Goal: Task Accomplishment & Management: Use online tool/utility

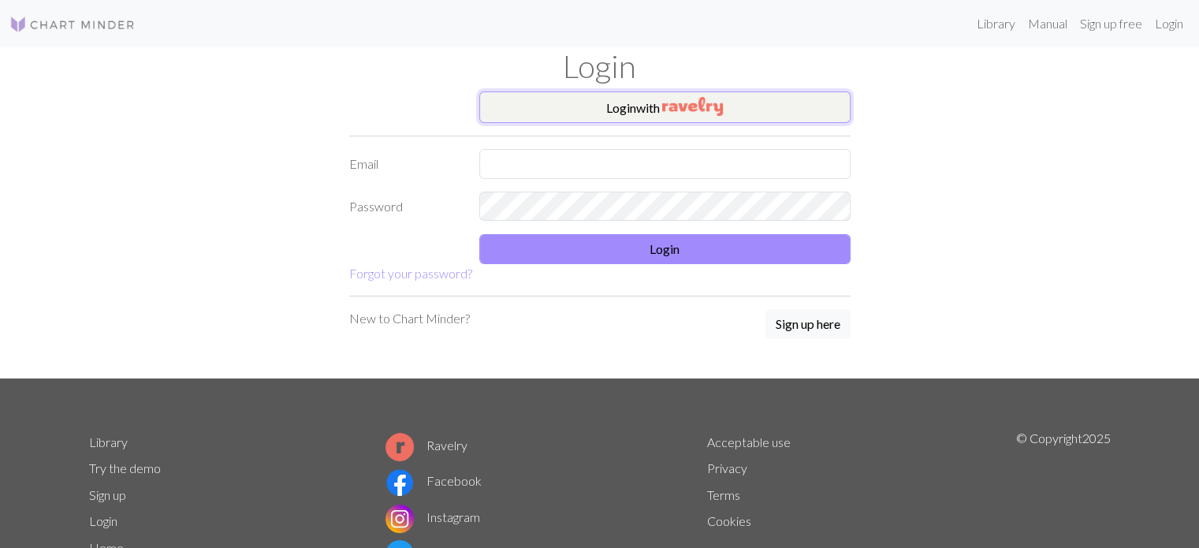
click at [703, 109] on img "button" at bounding box center [692, 106] width 61 height 19
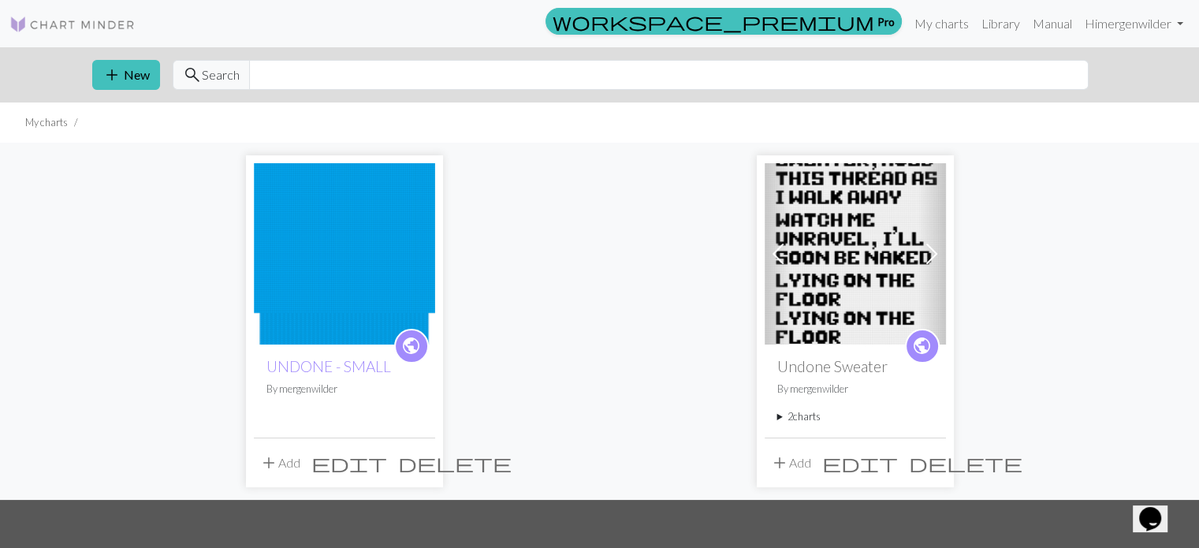
click at [416, 463] on span "delete" at bounding box center [455, 463] width 114 height 22
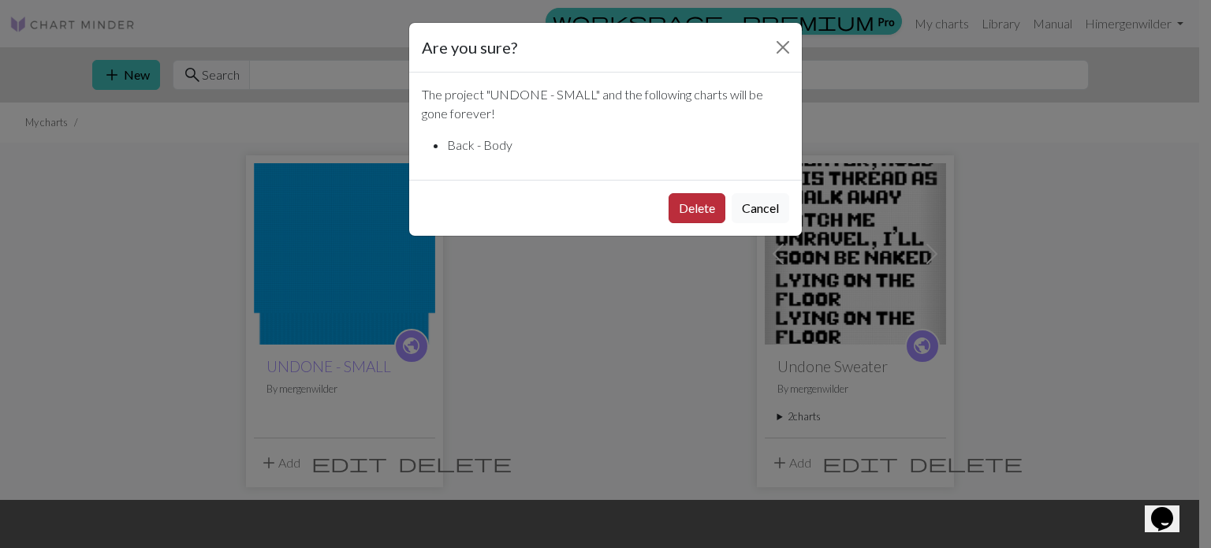
click at [695, 211] on button "Delete" at bounding box center [697, 208] width 57 height 30
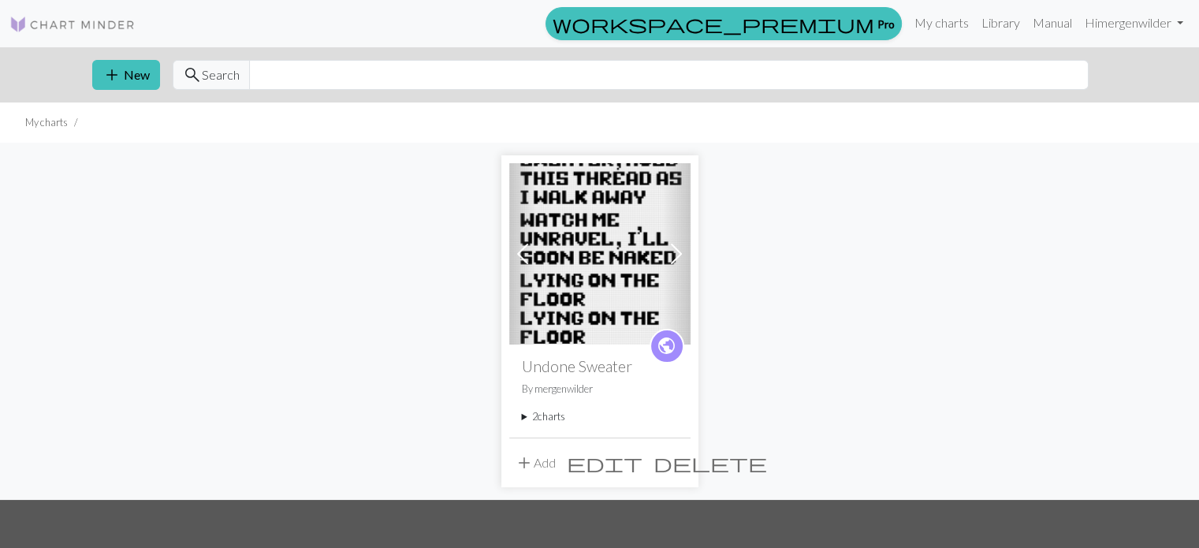
click at [684, 457] on span "delete" at bounding box center [711, 463] width 114 height 22
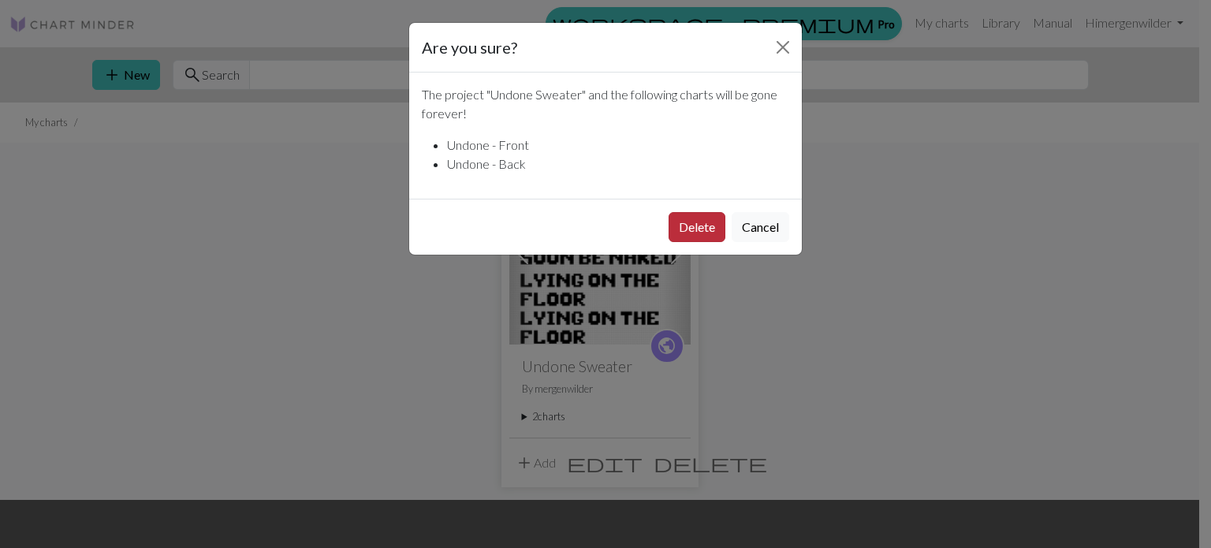
click at [715, 222] on button "Delete" at bounding box center [697, 227] width 57 height 30
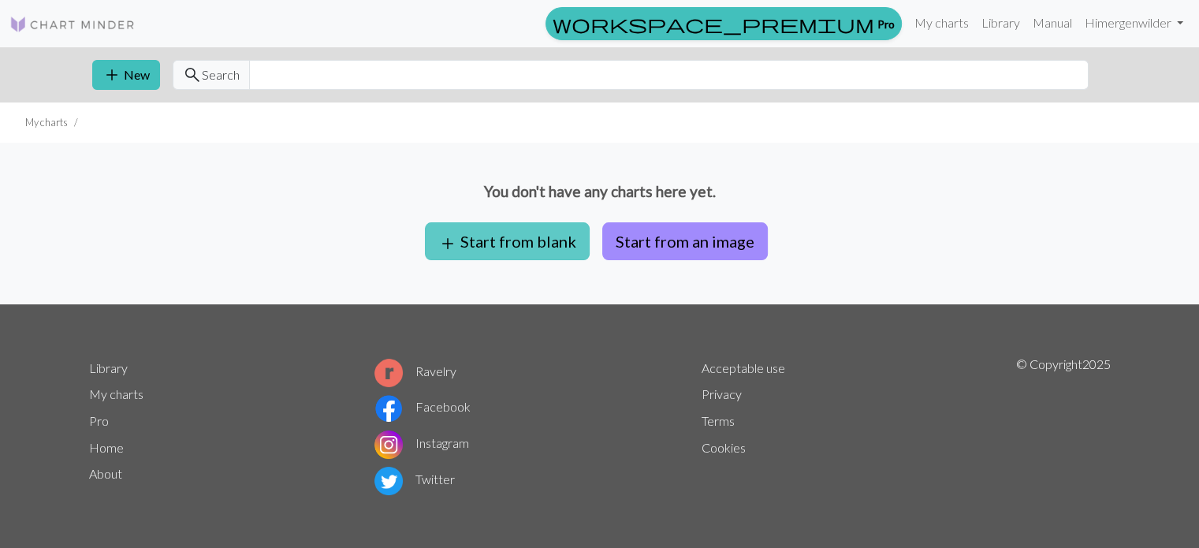
click at [509, 239] on button "add Start from blank" at bounding box center [507, 241] width 165 height 38
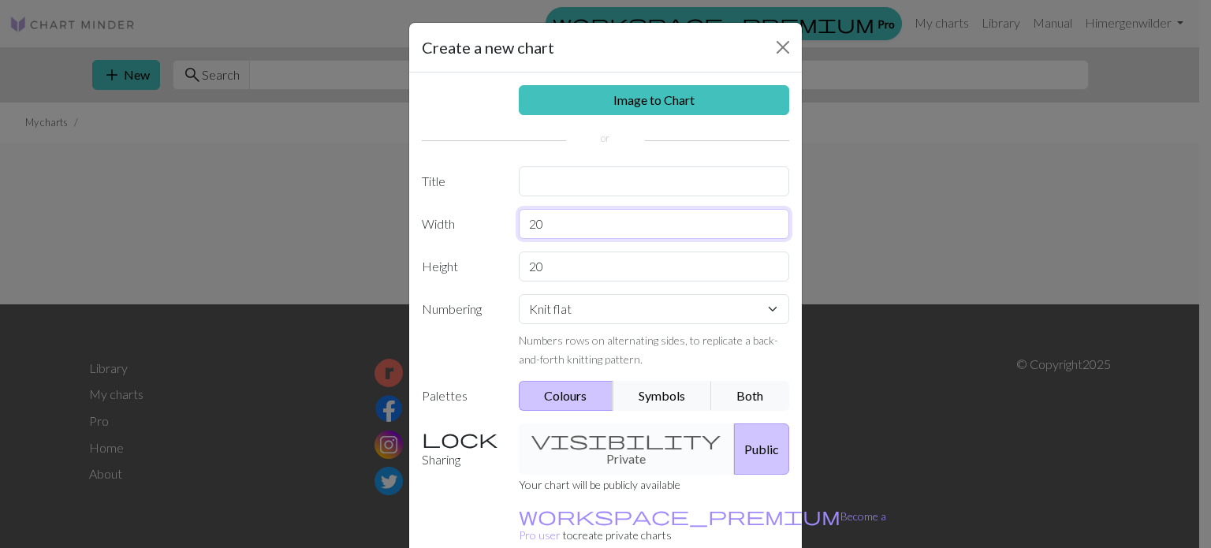
drag, startPoint x: 561, startPoint y: 233, endPoint x: 502, endPoint y: 223, distance: 60.7
click at [502, 223] on div "Width 20" at bounding box center [605, 224] width 386 height 30
type input "96"
drag, startPoint x: 534, startPoint y: 265, endPoint x: 479, endPoint y: 261, distance: 54.6
click at [480, 261] on div "Height 20" at bounding box center [605, 267] width 386 height 30
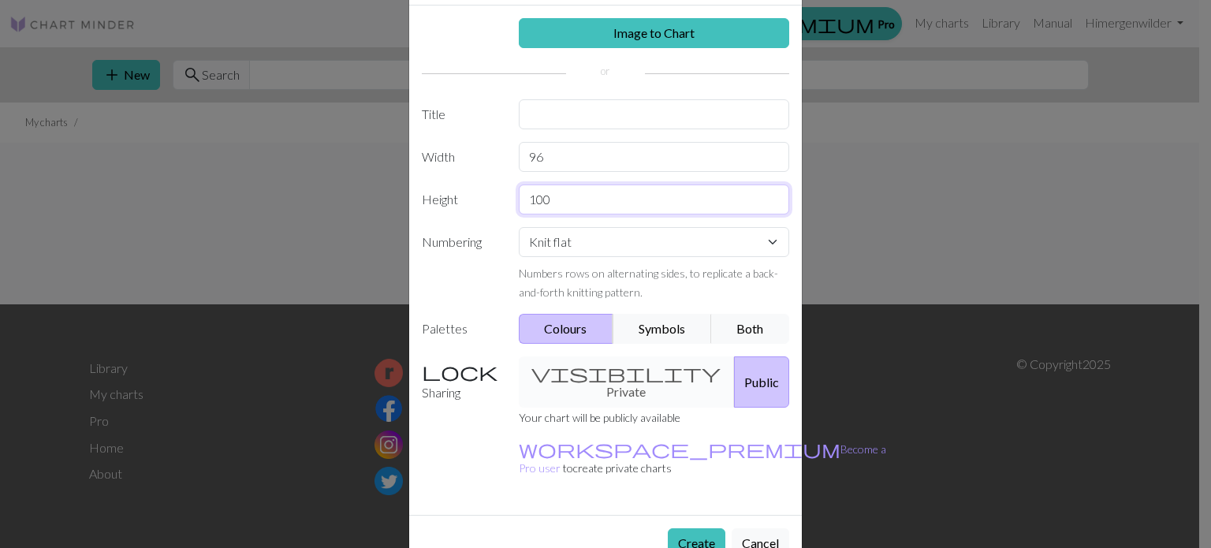
scroll to position [73, 0]
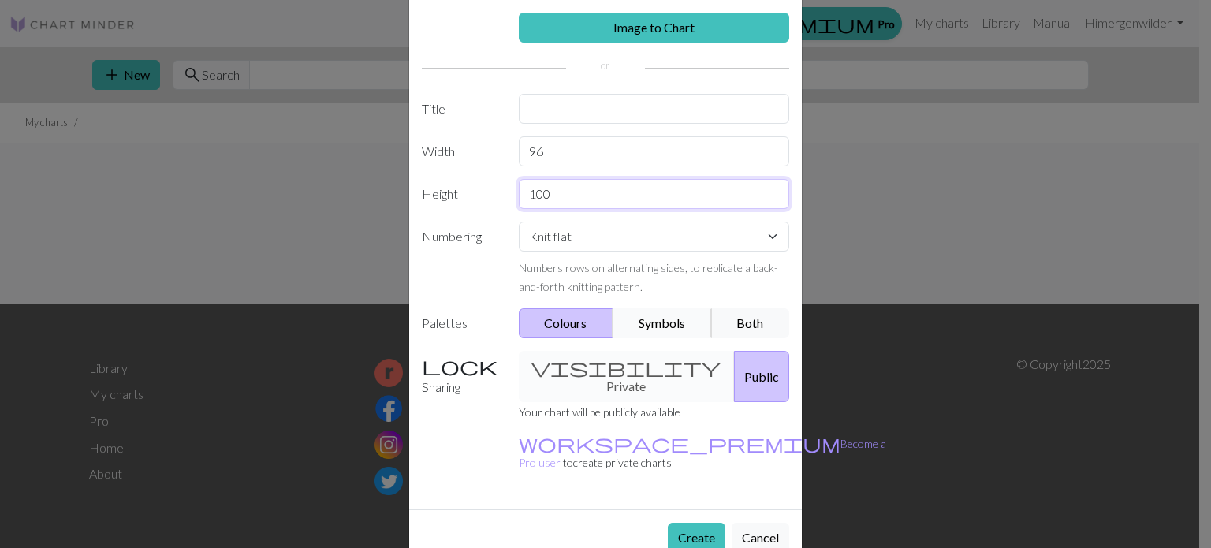
type input "100"
click at [656, 311] on button "Symbols" at bounding box center [662, 323] width 99 height 30
click at [581, 321] on button "Colours" at bounding box center [566, 323] width 95 height 30
click at [698, 523] on button "Create" at bounding box center [697, 538] width 58 height 30
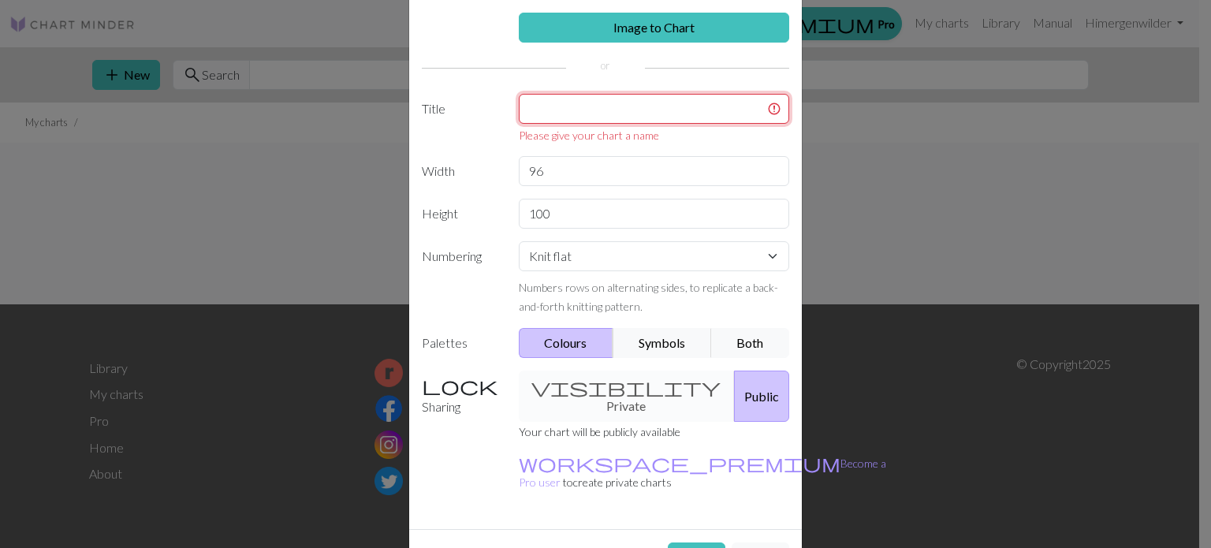
click at [610, 113] on input "text" at bounding box center [654, 109] width 271 height 30
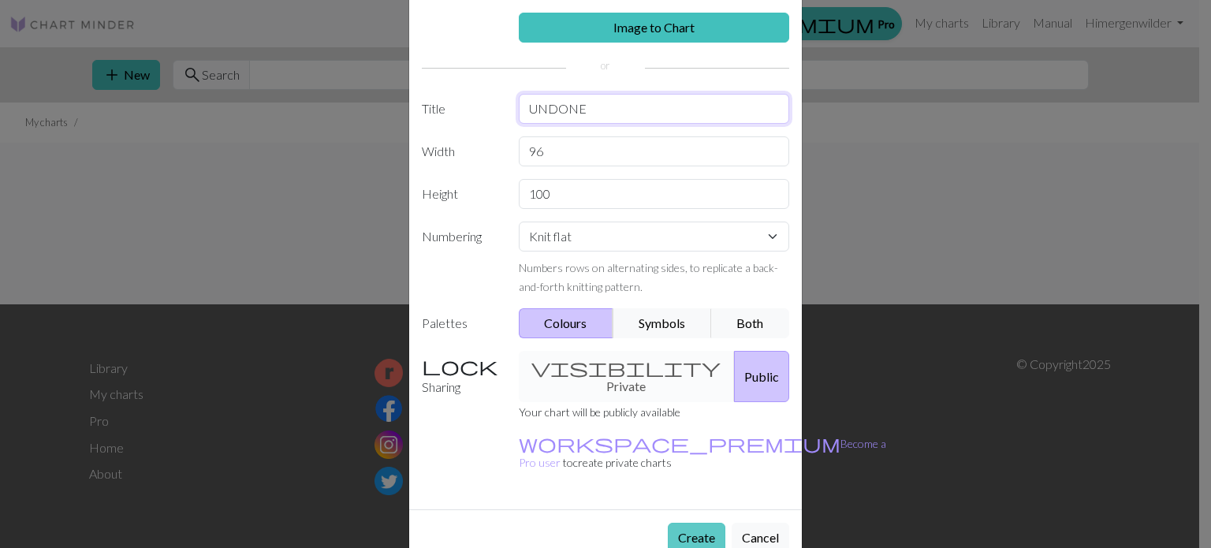
type input "UNDONE"
click at [699, 523] on button "Create" at bounding box center [697, 538] width 58 height 30
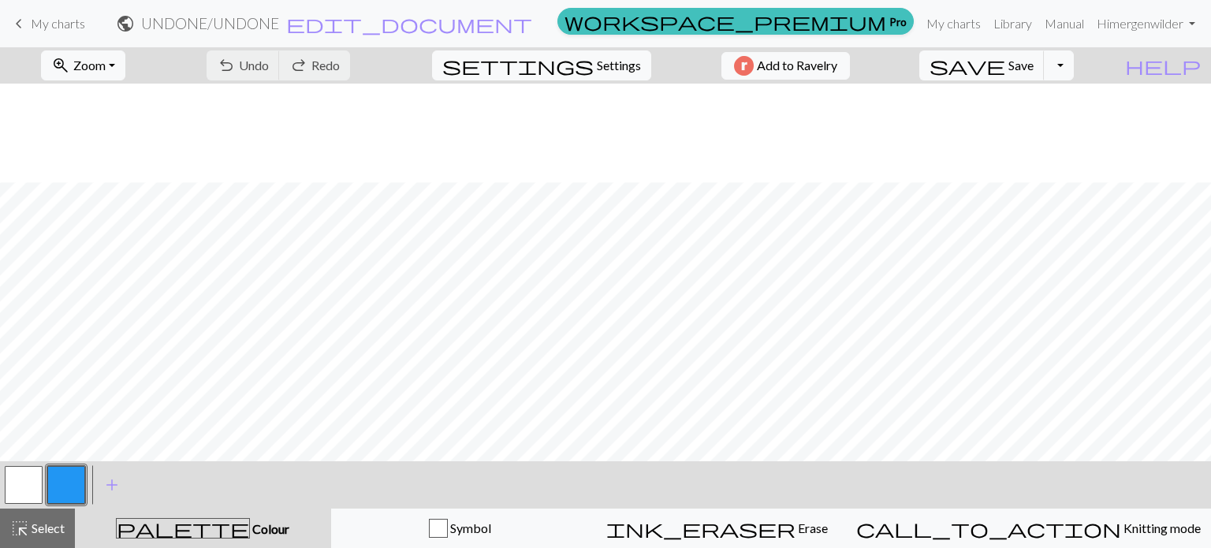
scroll to position [1281, 0]
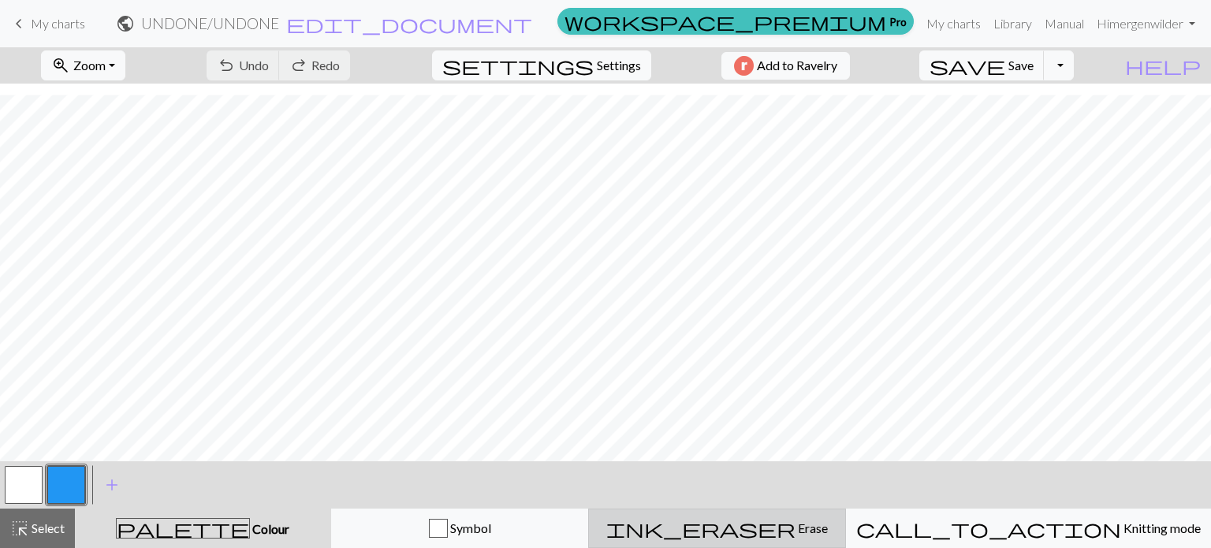
click at [796, 529] on span "Erase" at bounding box center [812, 527] width 32 height 15
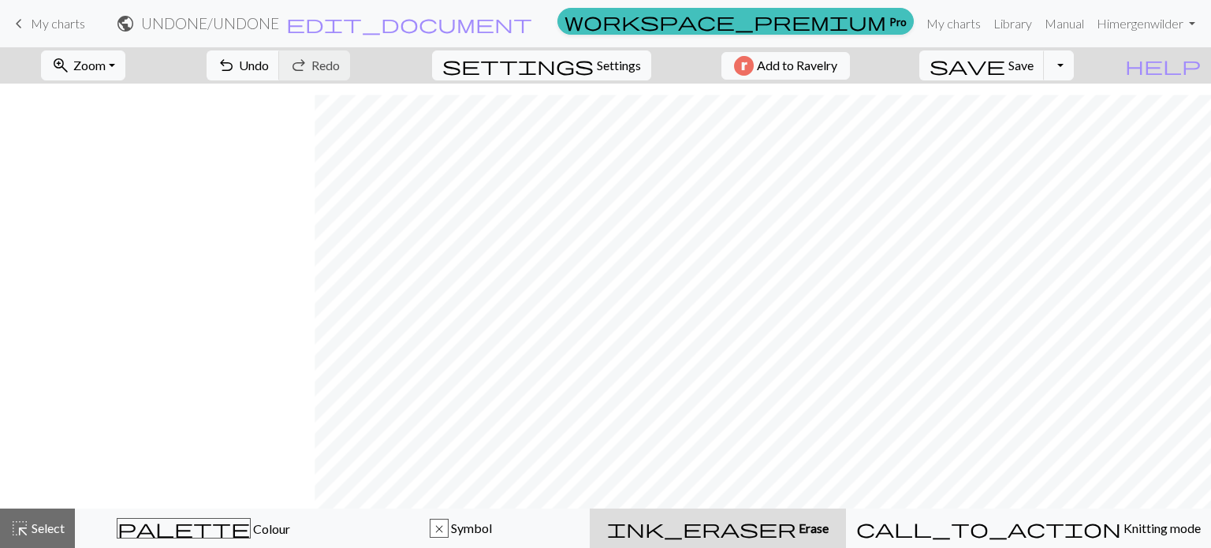
scroll to position [1234, 901]
click at [269, 69] on span "Undo" at bounding box center [254, 65] width 30 height 15
click at [269, 68] on span "Undo" at bounding box center [254, 65] width 30 height 15
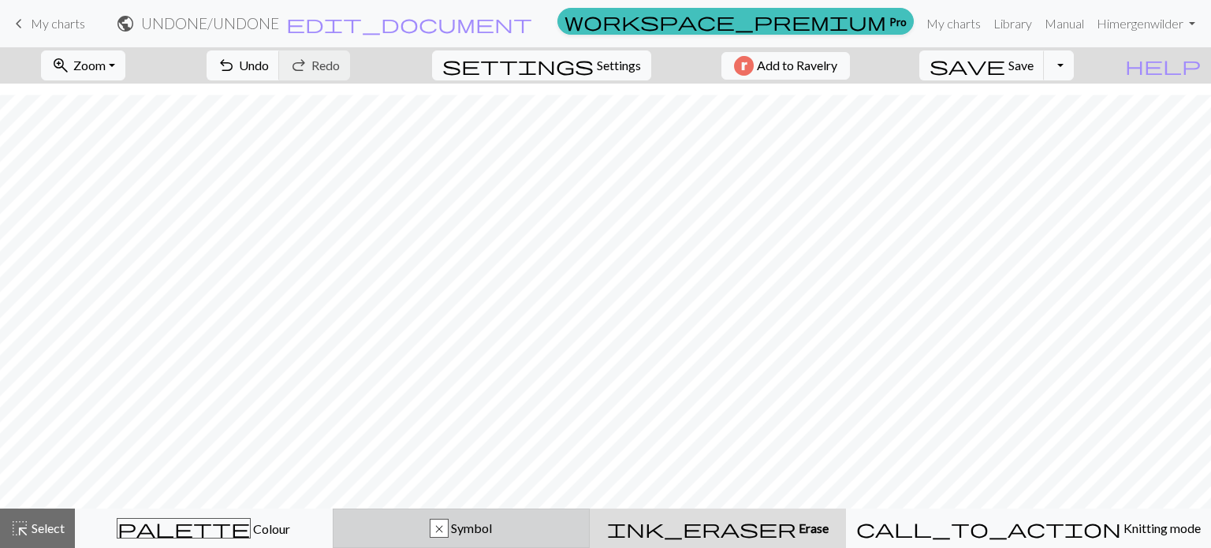
click at [492, 535] on span "Symbol" at bounding box center [470, 527] width 43 height 15
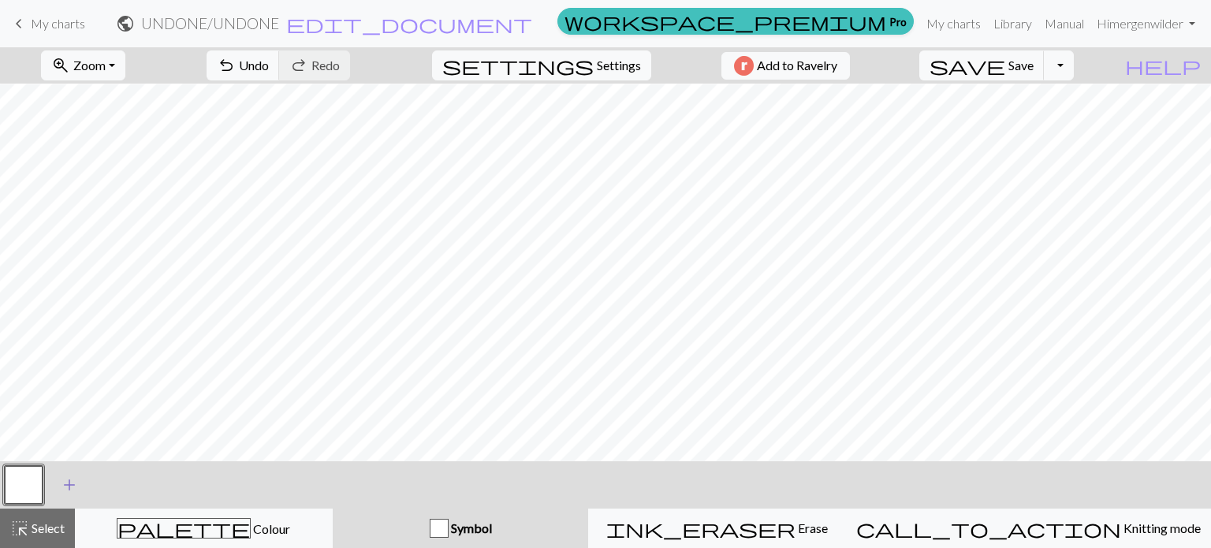
click at [63, 479] on span "add" at bounding box center [69, 485] width 19 height 22
click at [77, 483] on button "button" at bounding box center [66, 485] width 38 height 38
click at [73, 494] on button "button" at bounding box center [66, 485] width 38 height 38
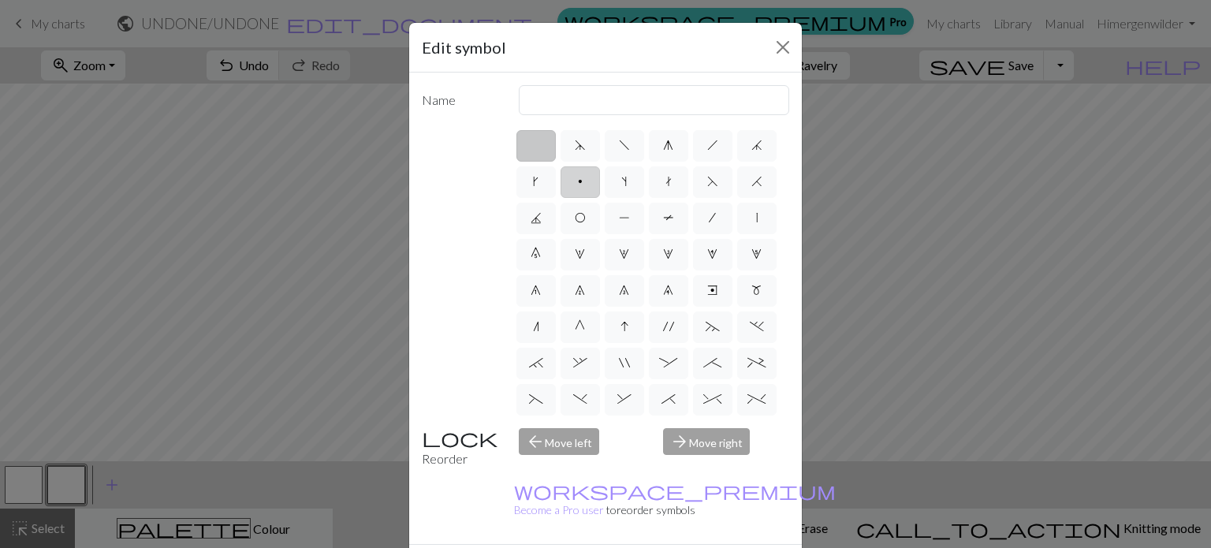
click at [600, 179] on label "p" at bounding box center [580, 182] width 39 height 32
click at [588, 179] on input "p" at bounding box center [583, 177] width 10 height 10
radio input "true"
type input "purl"
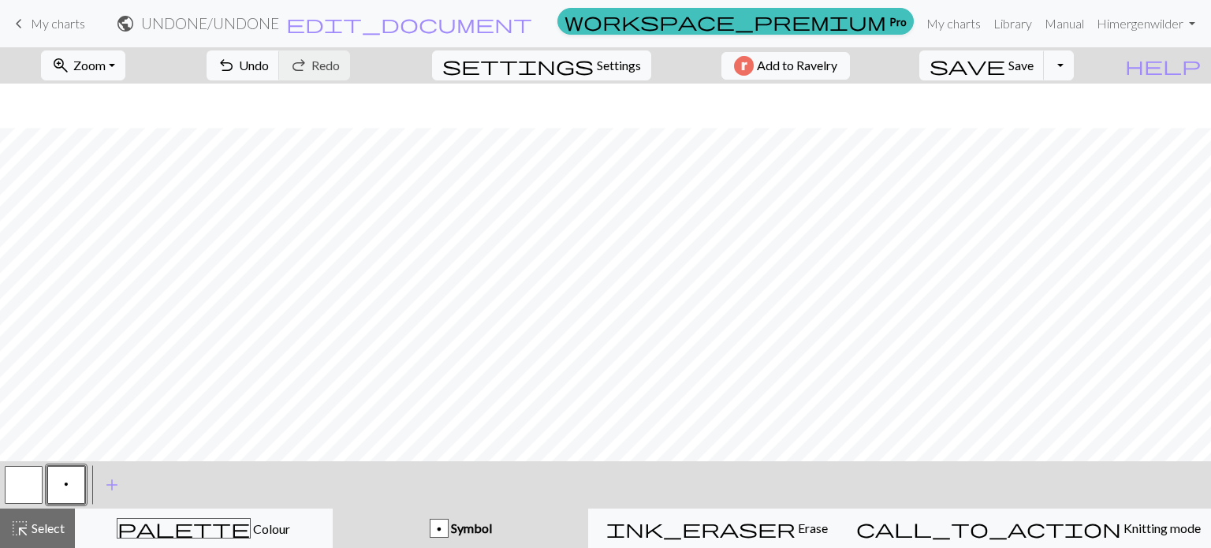
scroll to position [1281, 0]
